Goal: Information Seeking & Learning: Find specific fact

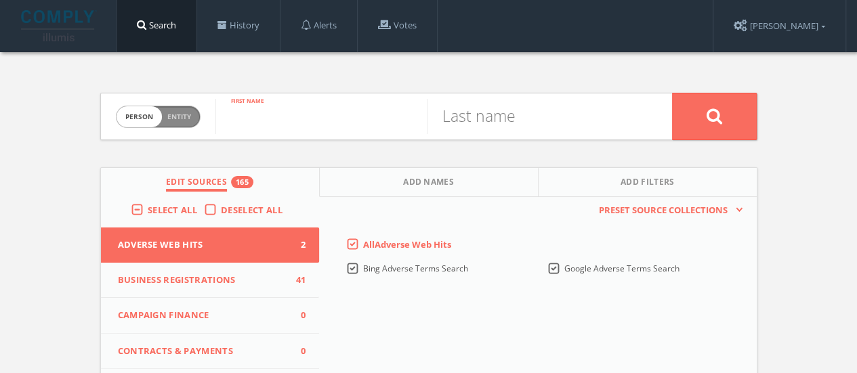
click at [326, 124] on input "text" at bounding box center [320, 116] width 211 height 35
click at [219, 208] on div "Deselect All" at bounding box center [246, 210] width 85 height 12
drag, startPoint x: 210, startPoint y: 205, endPoint x: 211, endPoint y: 234, distance: 29.2
click at [221, 205] on label "Deselect All" at bounding box center [255, 211] width 68 height 14
click at [0, 0] on input "Deselect All" at bounding box center [0, 0] width 0 height 0
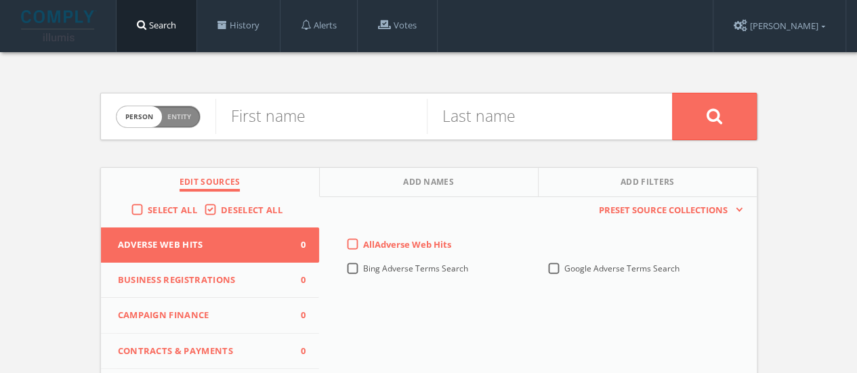
click at [217, 315] on span "Campaign Finance" at bounding box center [202, 316] width 168 height 14
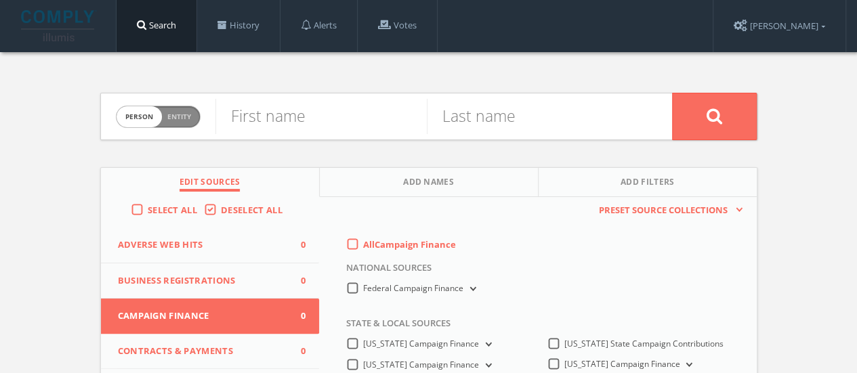
click at [346, 243] on div "All Campaign Finance" at bounding box center [401, 244] width 110 height 12
click at [363, 242] on label "All Campaign Finance" at bounding box center [409, 245] width 93 height 14
click at [0, 0] on Finance-all-0 "All Campaign Finance" at bounding box center [0, 0] width 0 height 0
drag, startPoint x: 282, startPoint y: 89, endPoint x: 284, endPoint y: 100, distance: 11.2
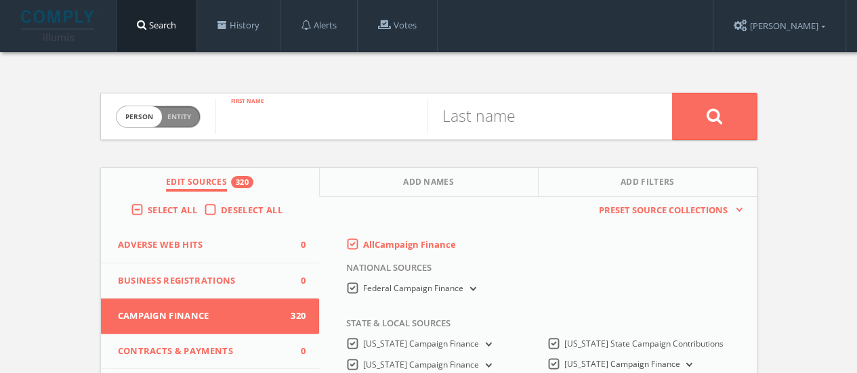
click at [284, 101] on input "text" at bounding box center [320, 116] width 211 height 35
type input "b"
type input "r"
type input "[PERSON_NAME]"
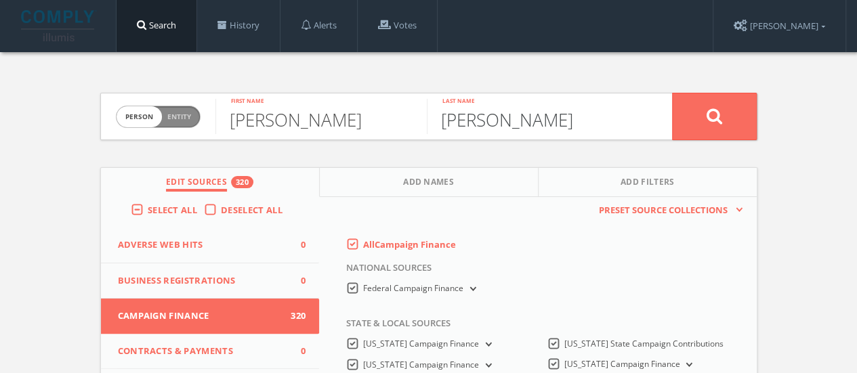
type input "[PERSON_NAME]"
click at [672, 93] on button at bounding box center [714, 116] width 85 height 47
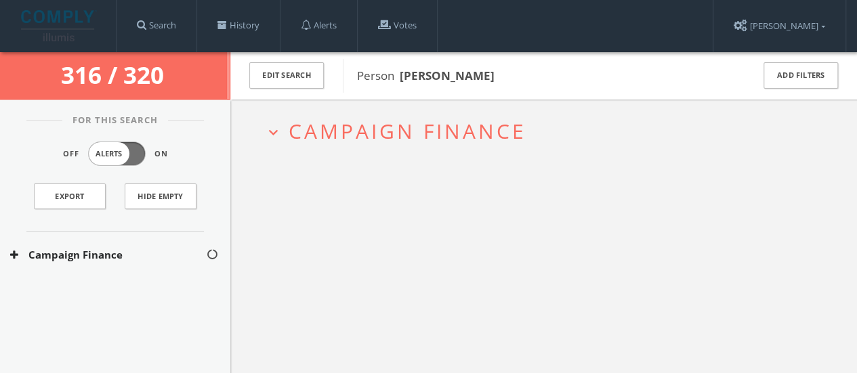
click at [383, 318] on div "expand_more Campaign Finance" at bounding box center [543, 286] width 626 height 373
click at [169, 251] on button "Campaign Finance" at bounding box center [108, 255] width 196 height 16
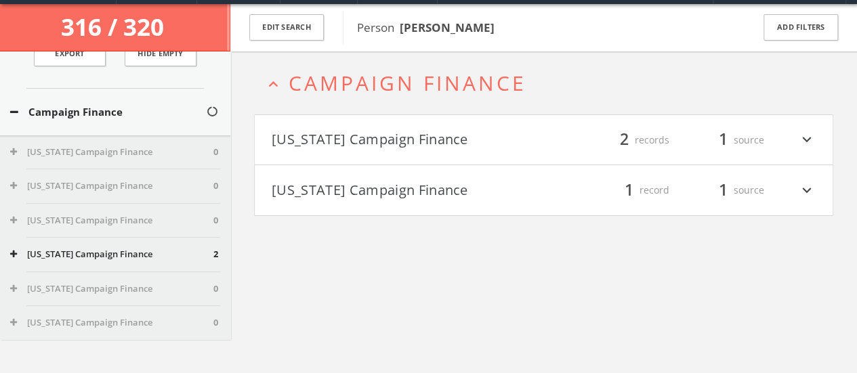
scroll to position [112, 0]
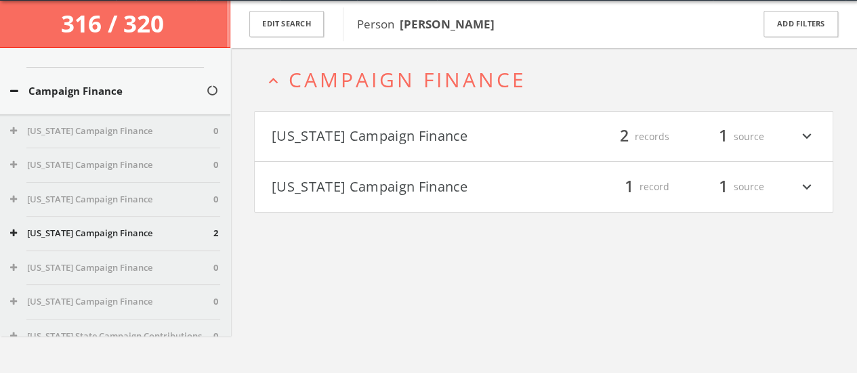
click at [121, 221] on div "[US_STATE] Campaign Finance 2" at bounding box center [115, 234] width 230 height 34
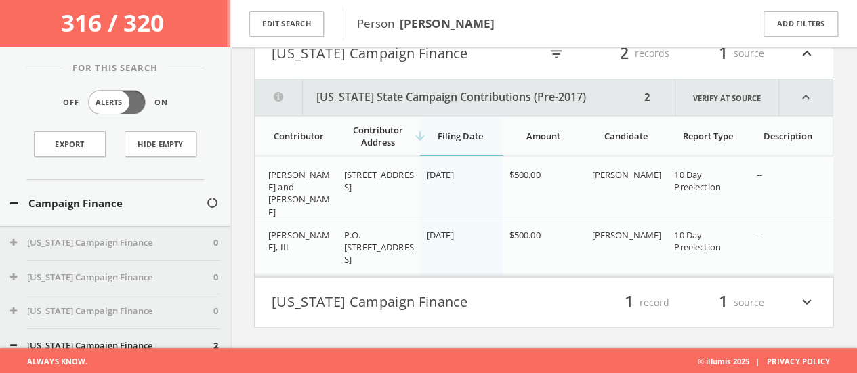
scroll to position [0, 0]
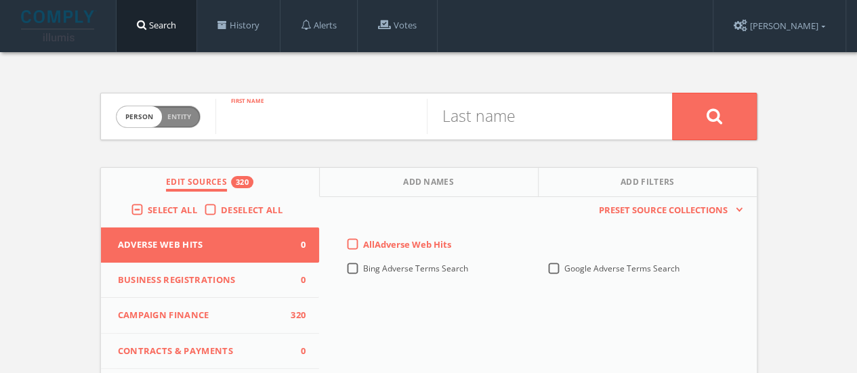
click at [313, 125] on input "text" at bounding box center [320, 116] width 211 height 35
type input "wybu"
click at [190, 318] on span "Campaign Finance" at bounding box center [202, 316] width 168 height 14
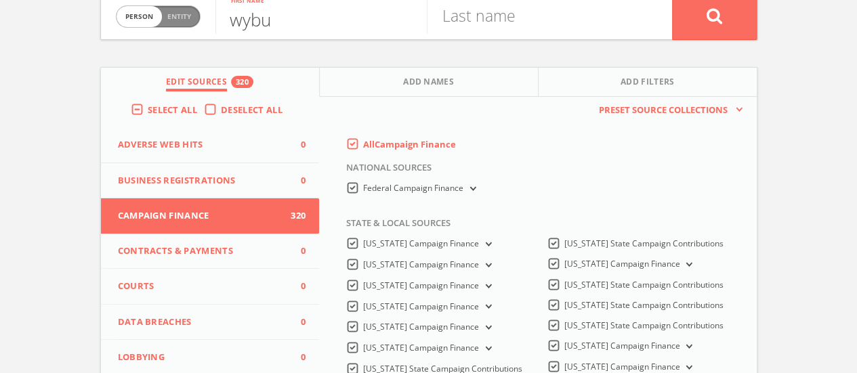
scroll to position [112, 0]
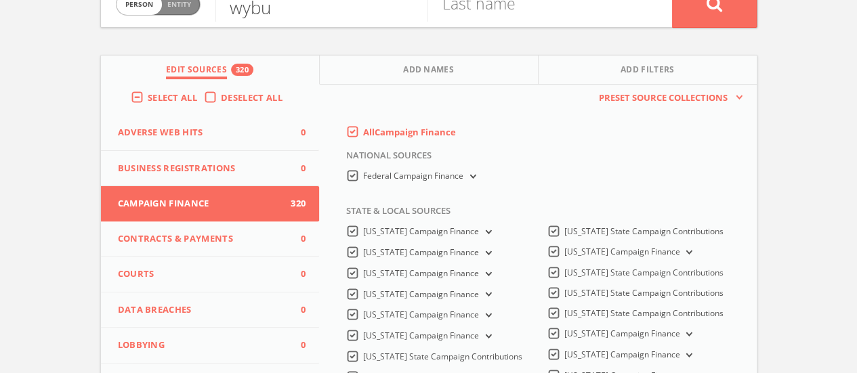
click at [363, 127] on label "All Campaign Finance" at bounding box center [409, 133] width 93 height 14
click at [0, 0] on Finance-all-0 "All Campaign Finance" at bounding box center [0, 0] width 0 height 0
click at [363, 294] on label "[US_STATE] Campaign Finance" at bounding box center [428, 295] width 131 height 13
click at [0, 0] on Finance-all "[US_STATE] Campaign Finance" at bounding box center [0, 0] width 0 height 0
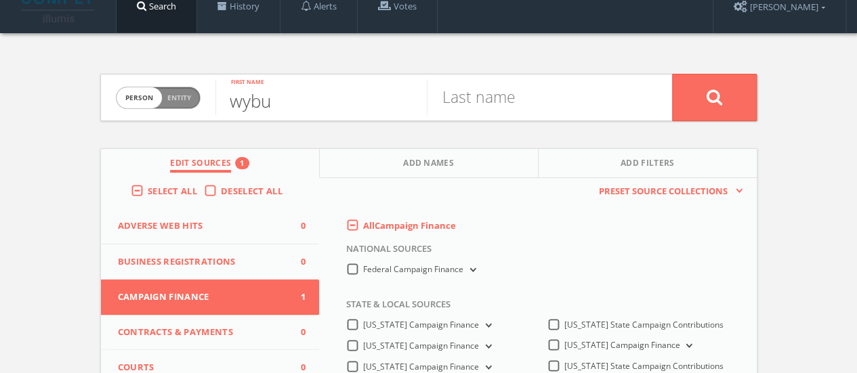
scroll to position [0, 0]
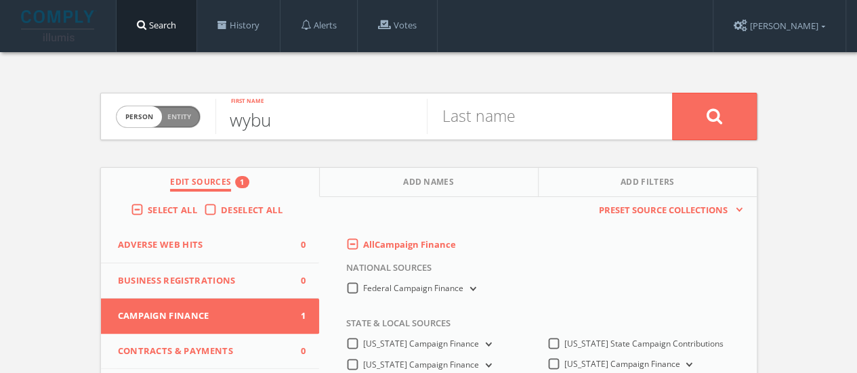
drag, startPoint x: 0, startPoint y: 127, endPoint x: 0, endPoint y: 117, distance: 9.5
type input "wyburn"
click at [672, 93] on button at bounding box center [714, 116] width 85 height 47
type input "ben"
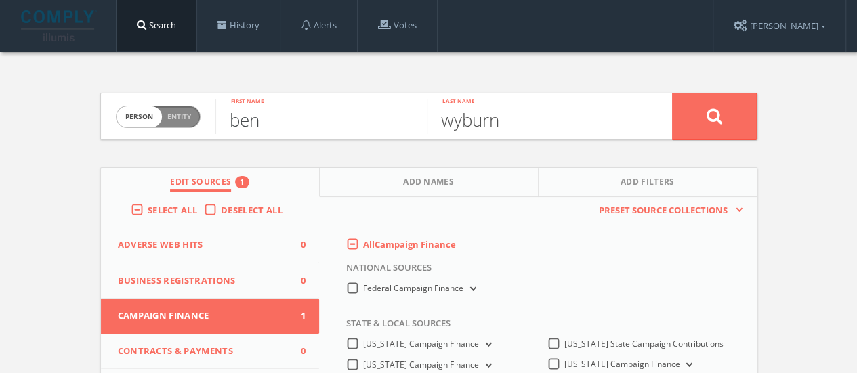
click at [672, 93] on button at bounding box center [714, 116] width 85 height 47
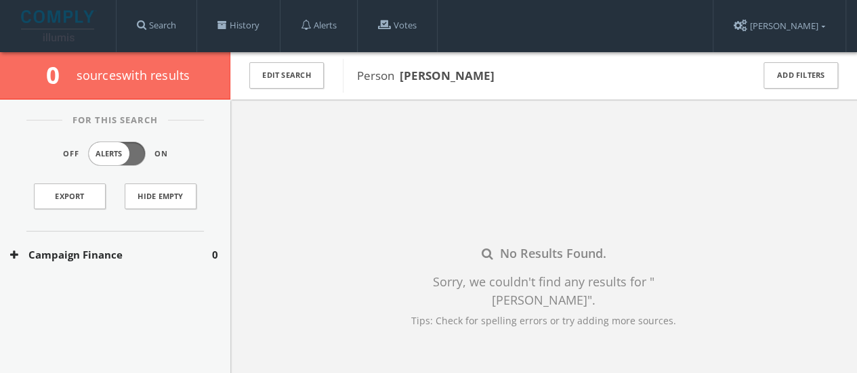
click at [435, 71] on b "[PERSON_NAME]" at bounding box center [447, 76] width 95 height 16
click at [437, 63] on div "Person [PERSON_NAME]" at bounding box center [538, 76] width 391 height 34
drag, startPoint x: 442, startPoint y: 75, endPoint x: 429, endPoint y: 75, distance: 12.2
click at [440, 75] on b "[PERSON_NAME]" at bounding box center [447, 76] width 95 height 16
click at [271, 70] on button "Edit Search" at bounding box center [286, 75] width 74 height 26
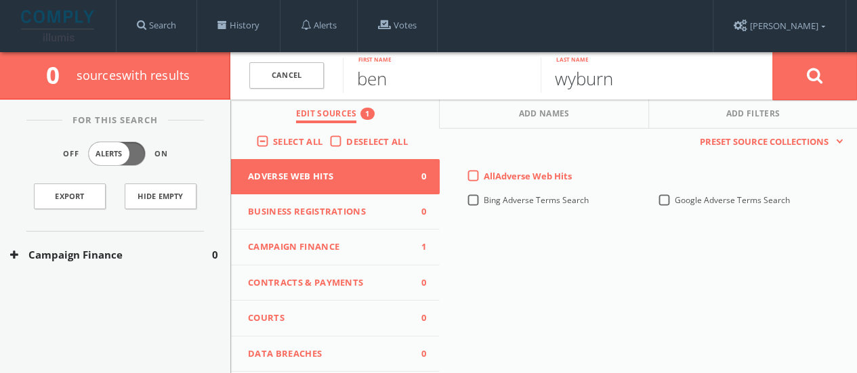
drag, startPoint x: 569, startPoint y: 75, endPoint x: 599, endPoint y: 60, distance: 33.3
click at [569, 76] on input "wyburn" at bounding box center [639, 75] width 198 height 35
type input "[PERSON_NAME]"
click at [772, 51] on button at bounding box center [814, 75] width 85 height 49
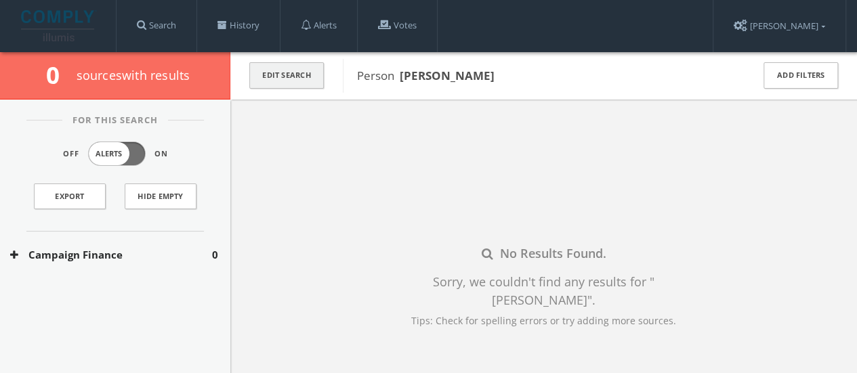
click at [282, 79] on button "Edit Search" at bounding box center [286, 75] width 74 height 26
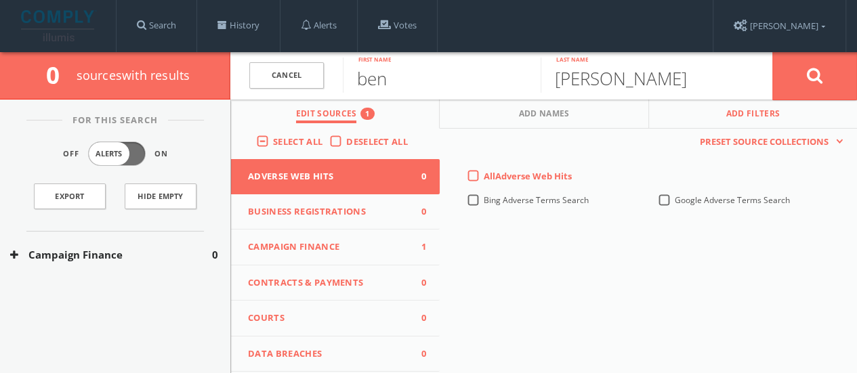
click at [803, 120] on button "Add Filters" at bounding box center [753, 114] width 208 height 29
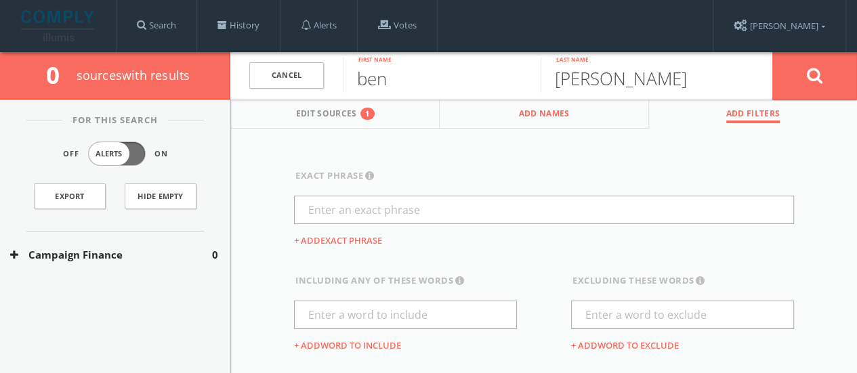
click at [511, 116] on button "Add Names" at bounding box center [544, 114] width 209 height 29
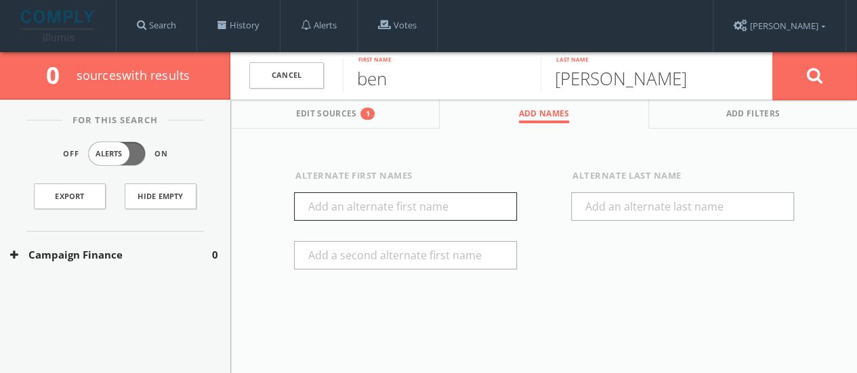
click at [410, 215] on input "text" at bounding box center [405, 206] width 223 height 28
type input "[PERSON_NAME]"
click at [459, 248] on input "text" at bounding box center [405, 255] width 223 height 28
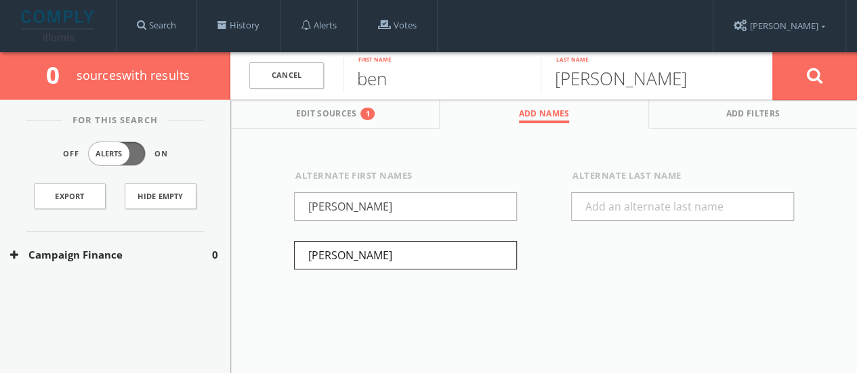
type input "[PERSON_NAME]"
click at [838, 68] on button at bounding box center [814, 75] width 85 height 49
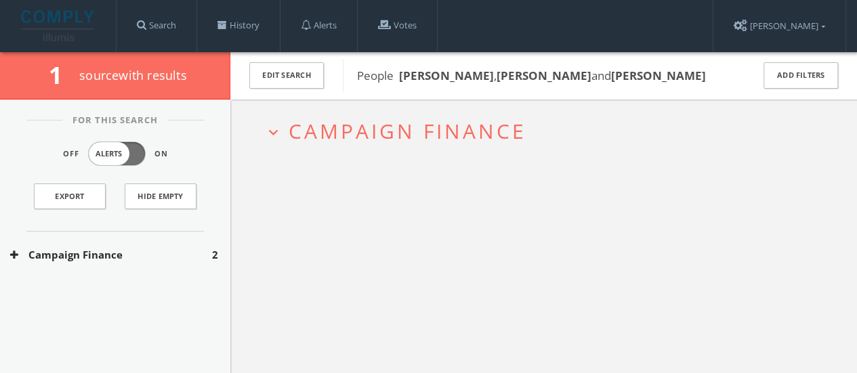
click at [106, 255] on button "Campaign Finance" at bounding box center [111, 255] width 202 height 16
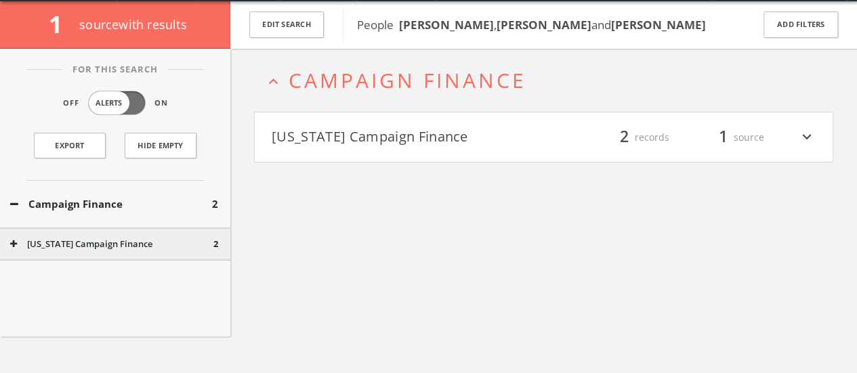
click at [438, 150] on h4 "[US_STATE] Campaign Finance filter_list 2 records 1 source expand_more" at bounding box center [544, 137] width 578 height 50
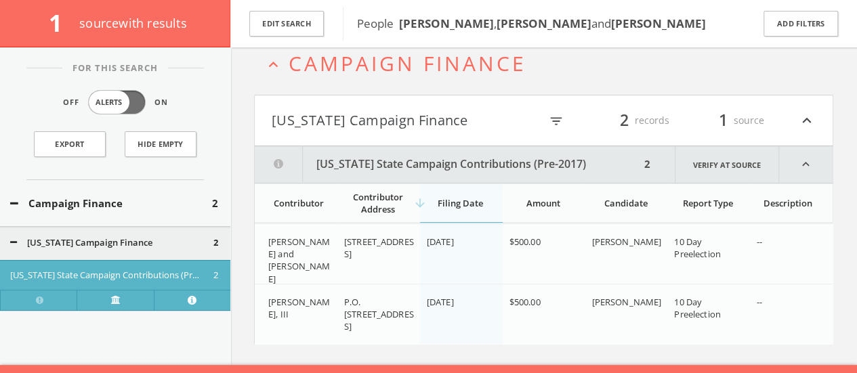
scroll to position [91, 0]
